Goal: Obtain resource: Download file/media

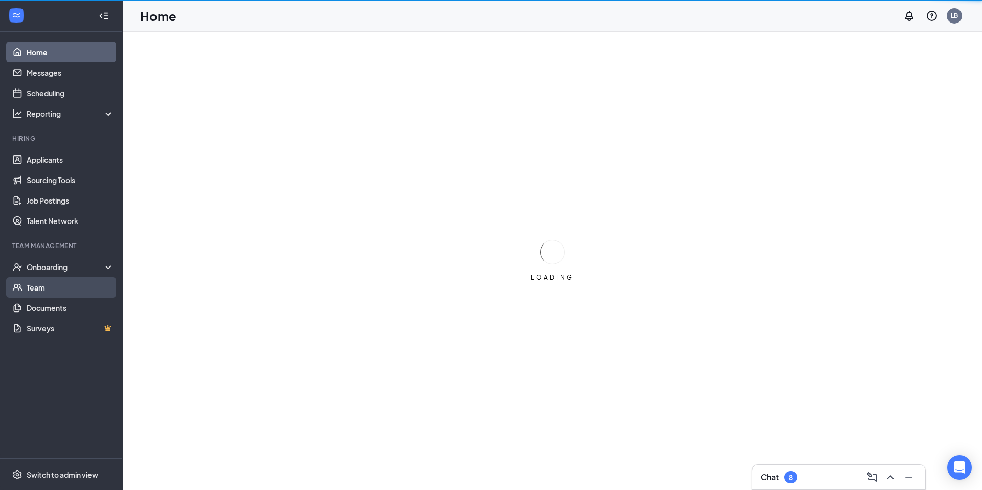
click at [70, 289] on link "Team" at bounding box center [70, 287] width 87 height 20
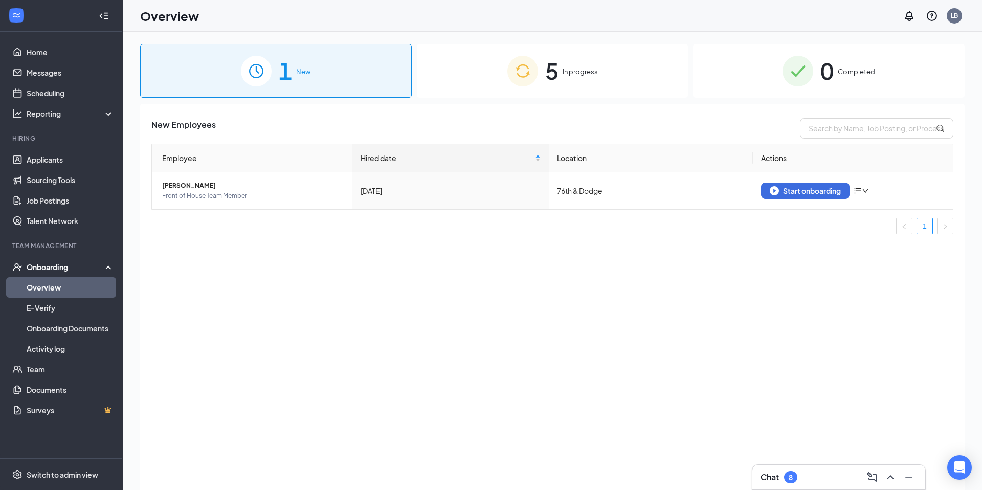
click at [561, 69] on div "5 In progress" at bounding box center [552, 71] width 271 height 54
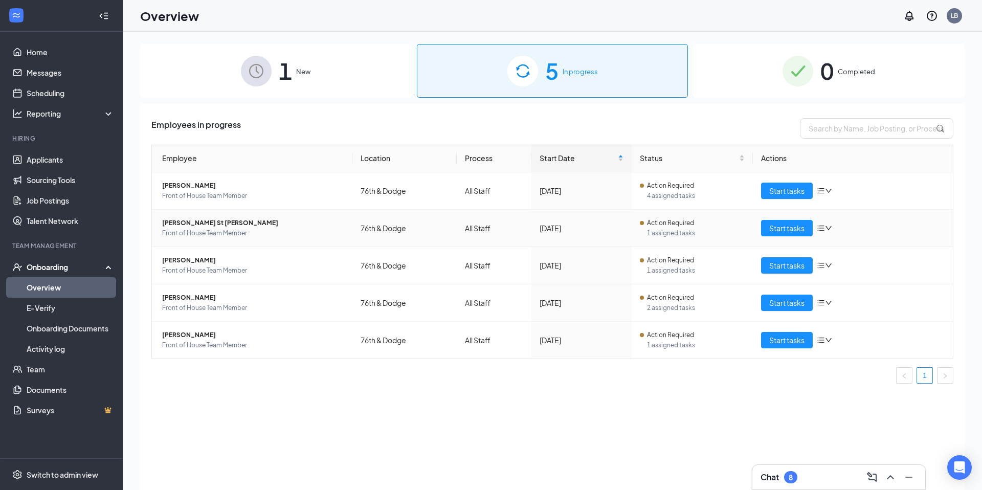
click at [200, 231] on span "Front of House Team Member" at bounding box center [253, 233] width 182 height 10
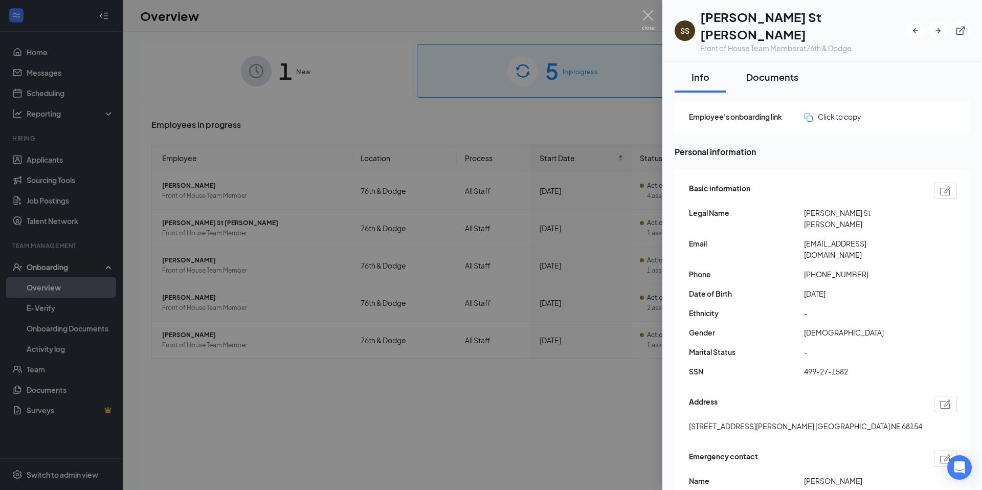
click at [776, 71] on div "Documents" at bounding box center [772, 77] width 52 height 13
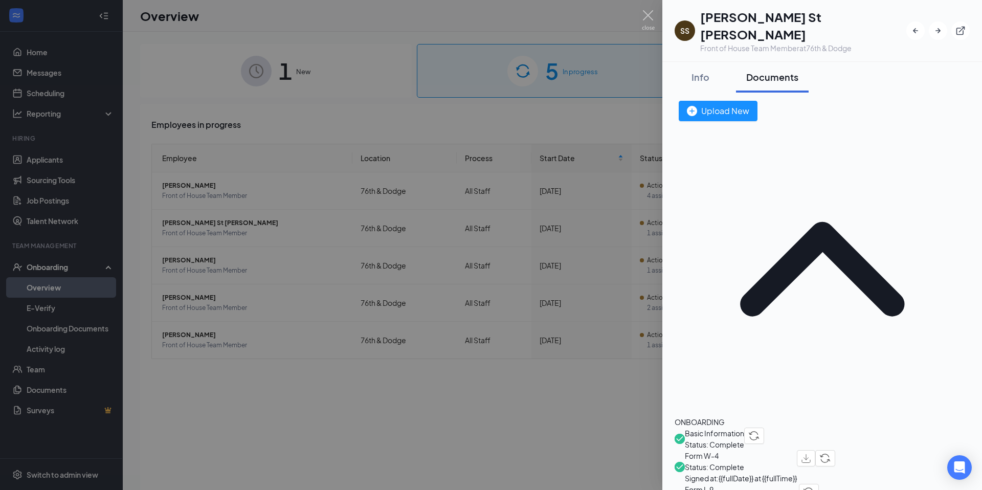
scroll to position [82, 0]
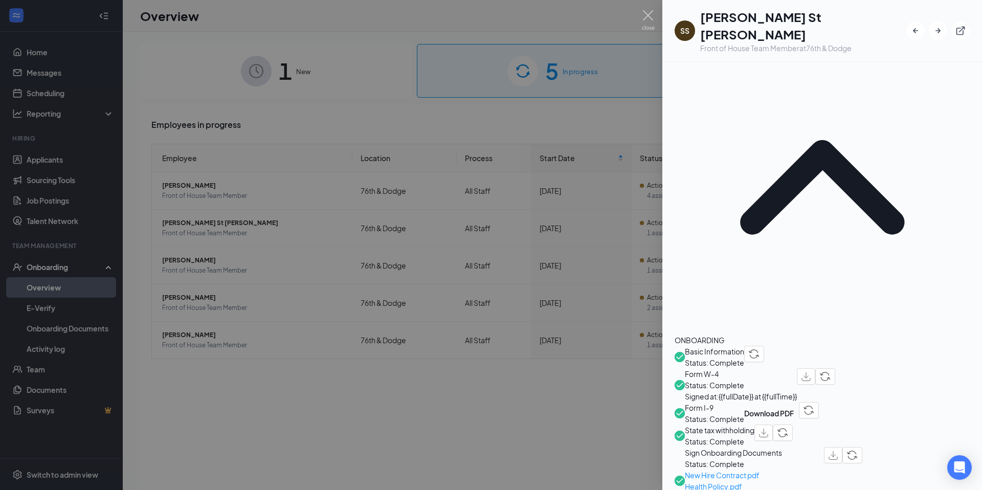
click at [740, 489] on span "Quitting, Termination & Last Paycheck.pdf" at bounding box center [754, 497] width 139 height 11
